Goal: Task Accomplishment & Management: Complete application form

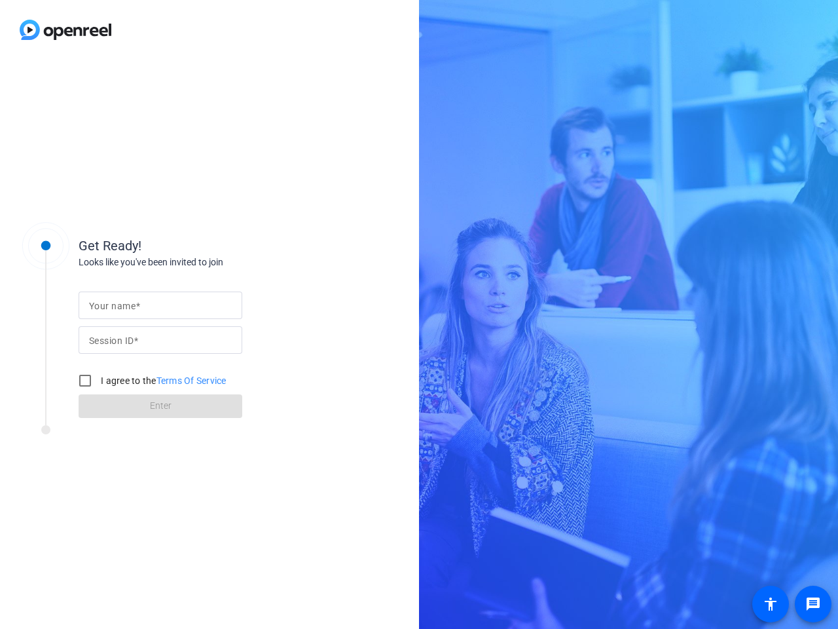
click at [160, 305] on input "Your name" at bounding box center [160, 305] width 143 height 16
click at [160, 340] on input "Session ID" at bounding box center [160, 340] width 143 height 16
click at [150, 380] on label "I agree to the Terms Of Service" at bounding box center [162, 380] width 128 height 13
click at [98, 380] on input "I agree to the Terms Of Service" at bounding box center [85, 380] width 26 height 26
click at [85, 380] on input "I agree to the Terms Of Service" at bounding box center [85, 380] width 26 height 26
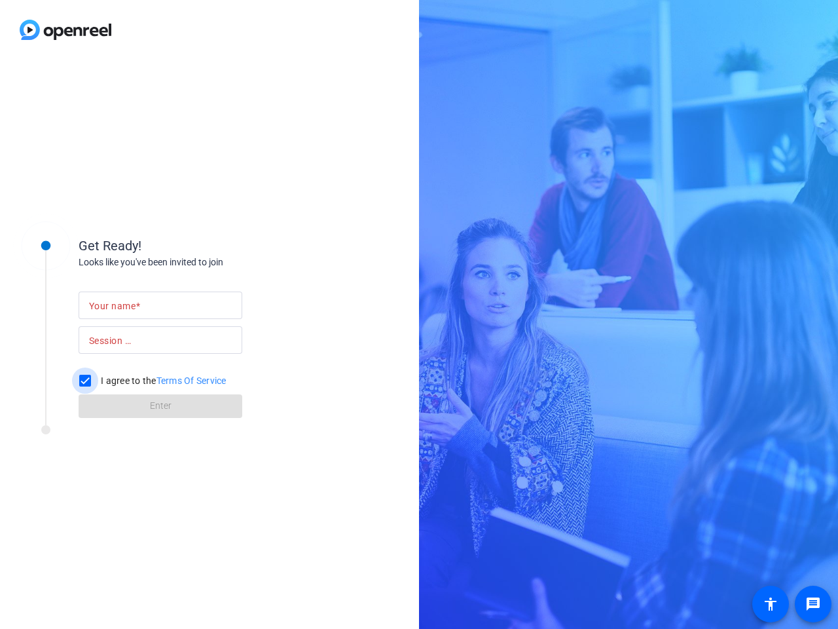
checkbox input "false"
click at [813, 604] on mat-icon "message" at bounding box center [813, 604] width 16 height 16
click at [771, 604] on mat-icon "accessibility" at bounding box center [771, 604] width 16 height 16
